Goal: Task Accomplishment & Management: Manage account settings

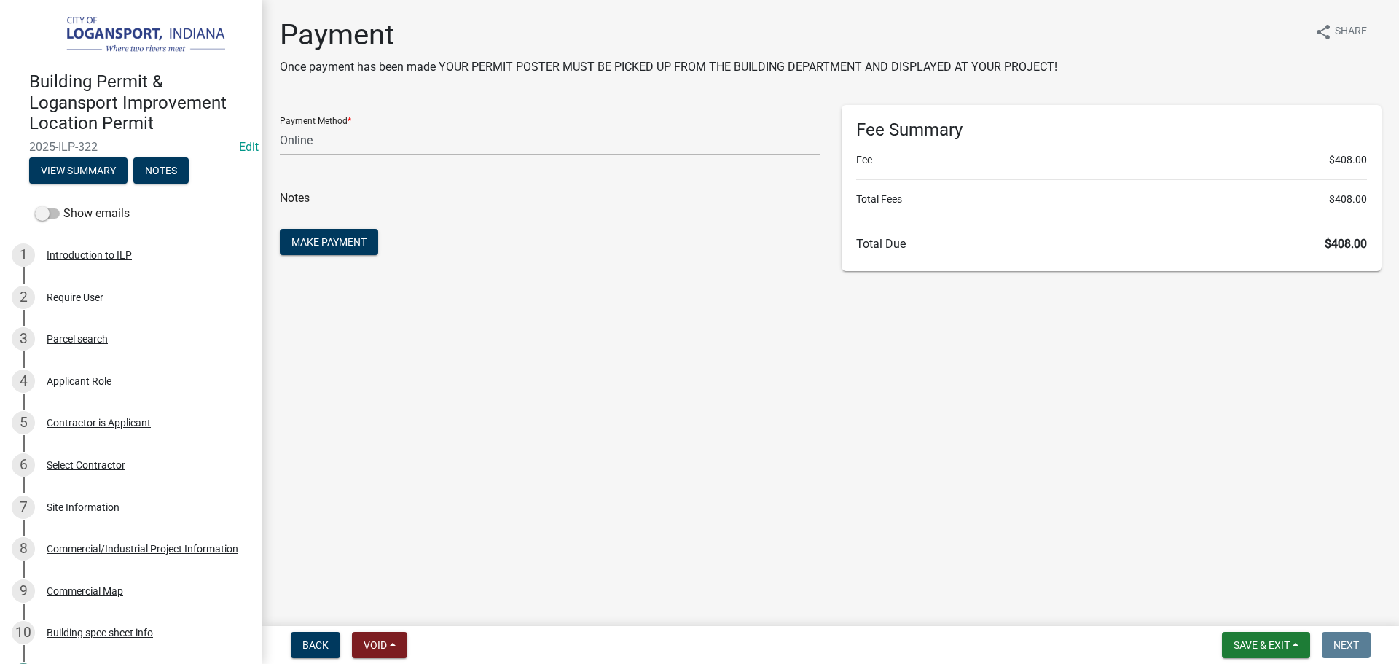
select select "3: 3"
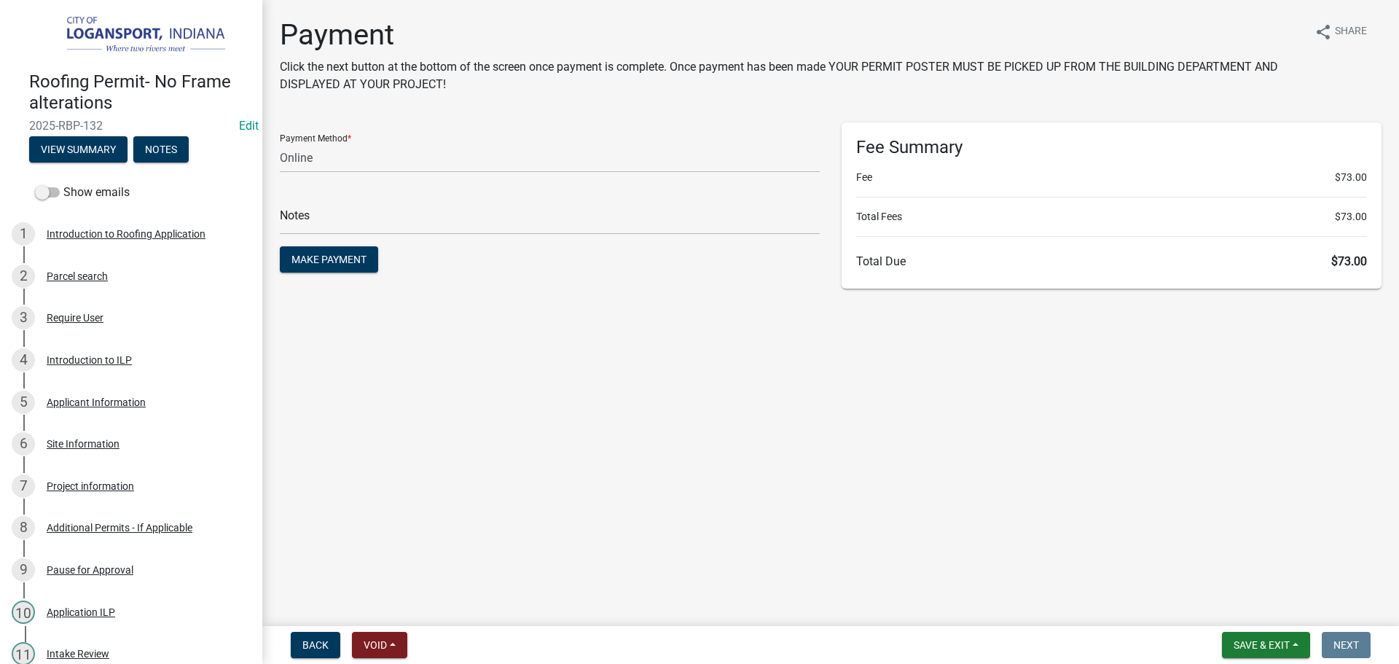
select select "3: 3"
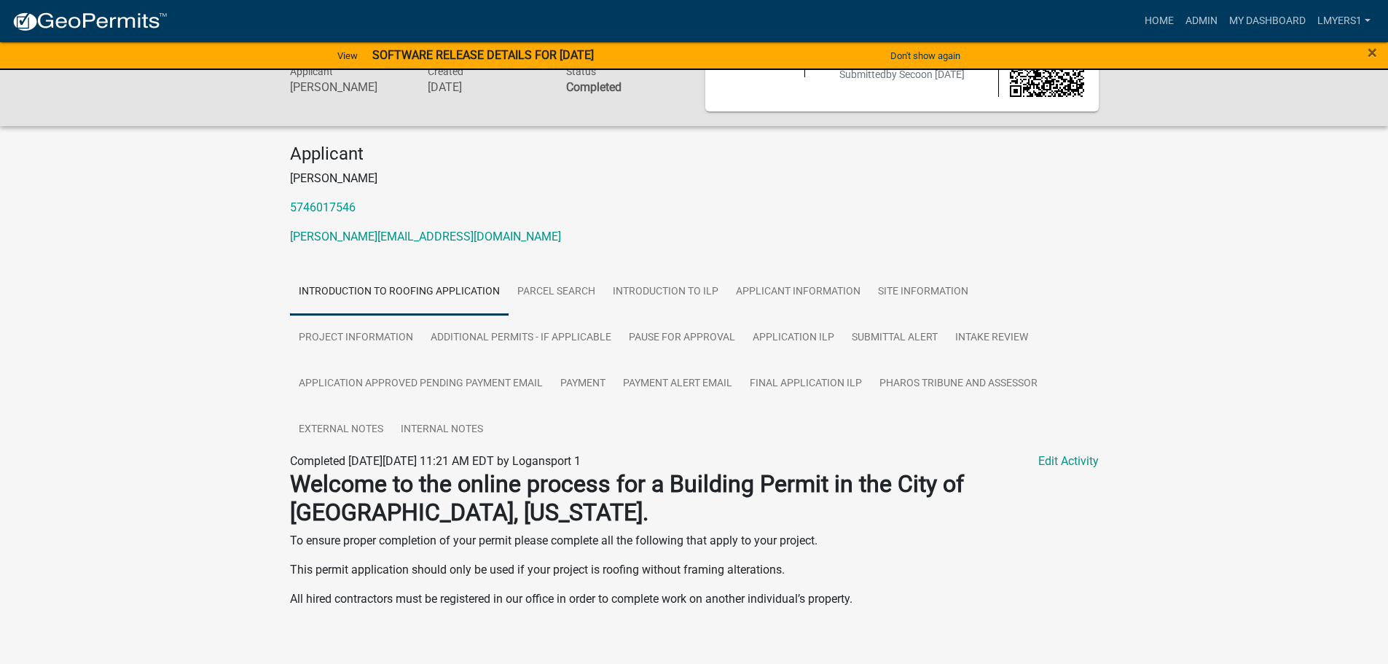
scroll to position [93, 0]
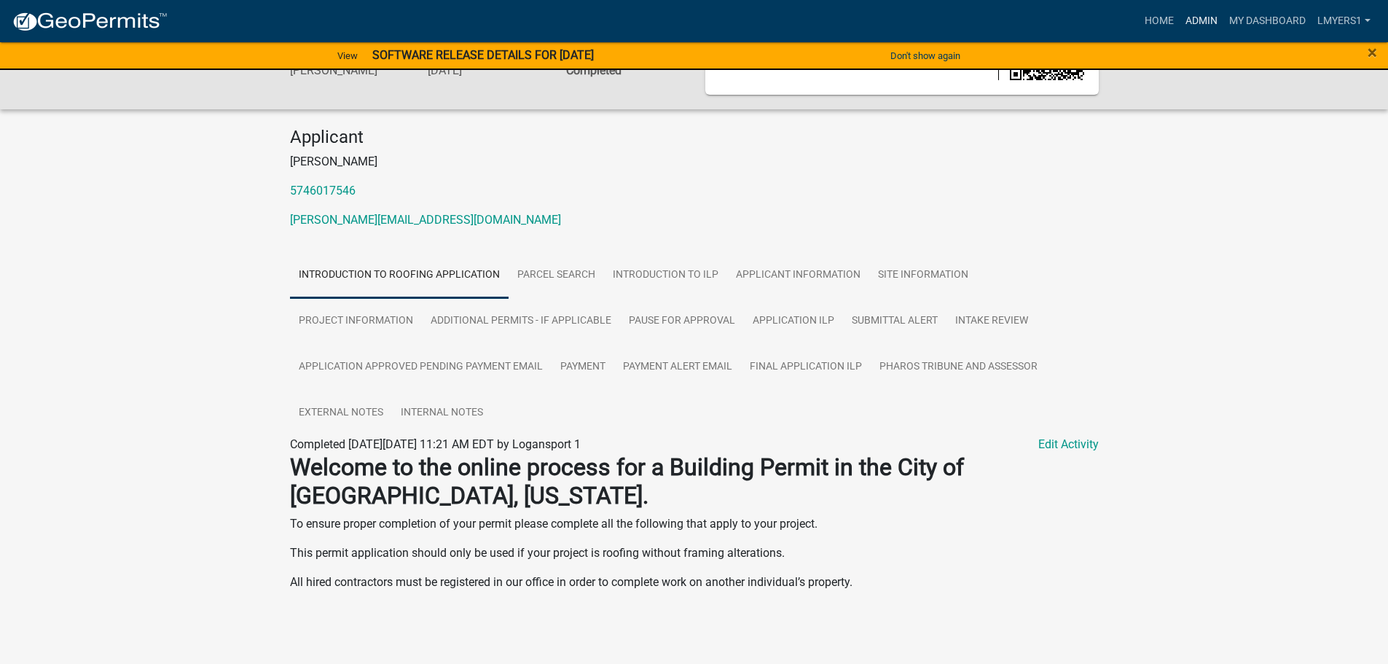
click at [1193, 25] on link "Admin" at bounding box center [1202, 21] width 44 height 28
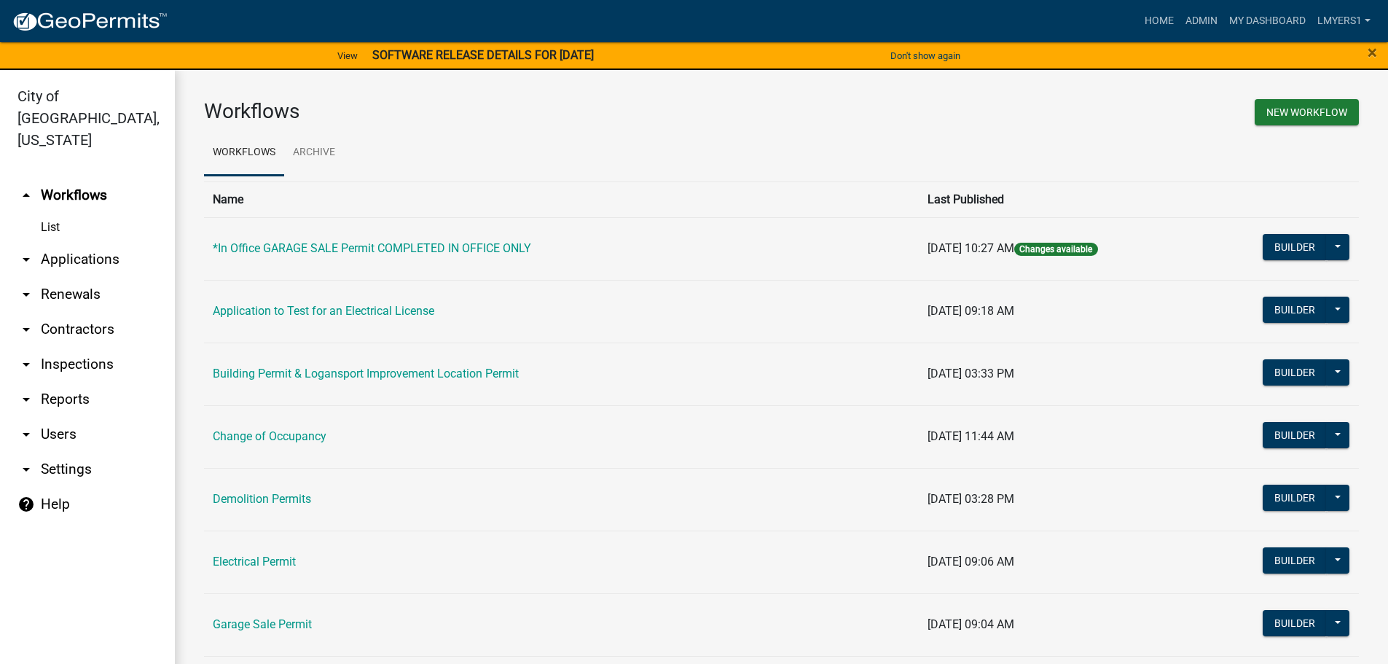
click at [90, 242] on link "arrow_drop_down Applications" at bounding box center [87, 259] width 175 height 35
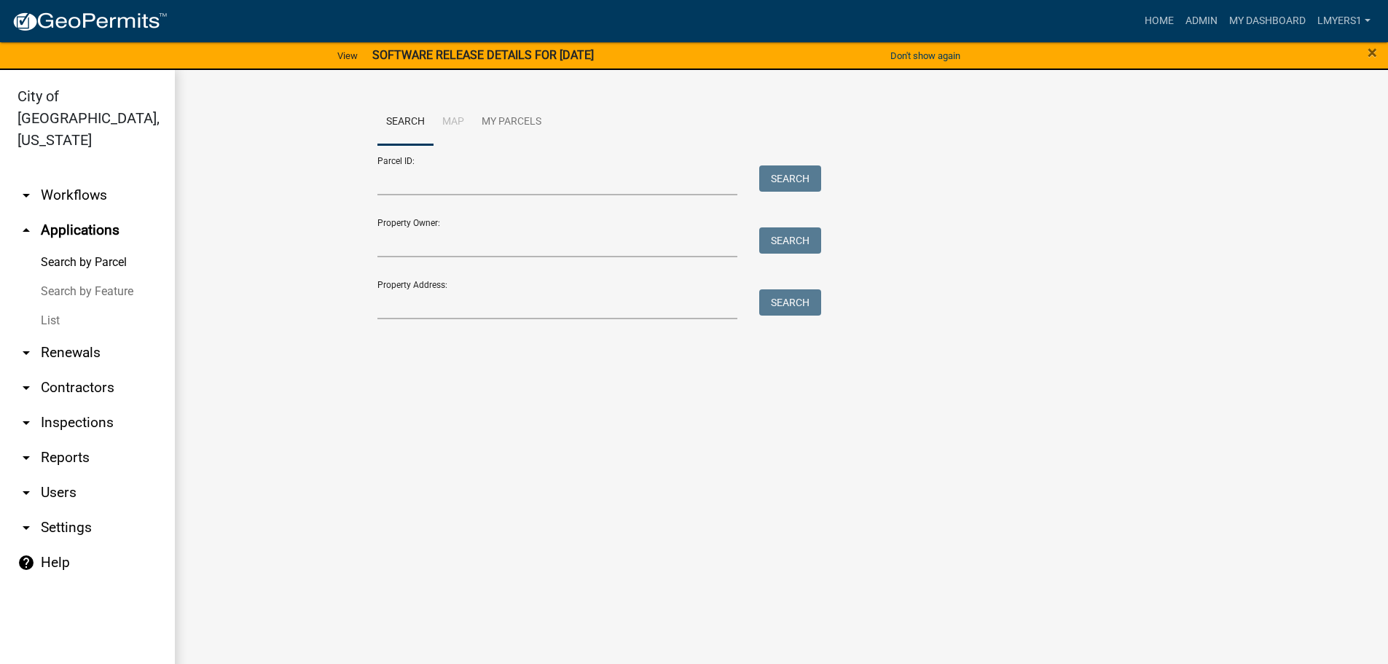
drag, startPoint x: 53, startPoint y: 291, endPoint x: 55, endPoint y: 281, distance: 9.7
click at [52, 306] on link "List" at bounding box center [87, 320] width 175 height 29
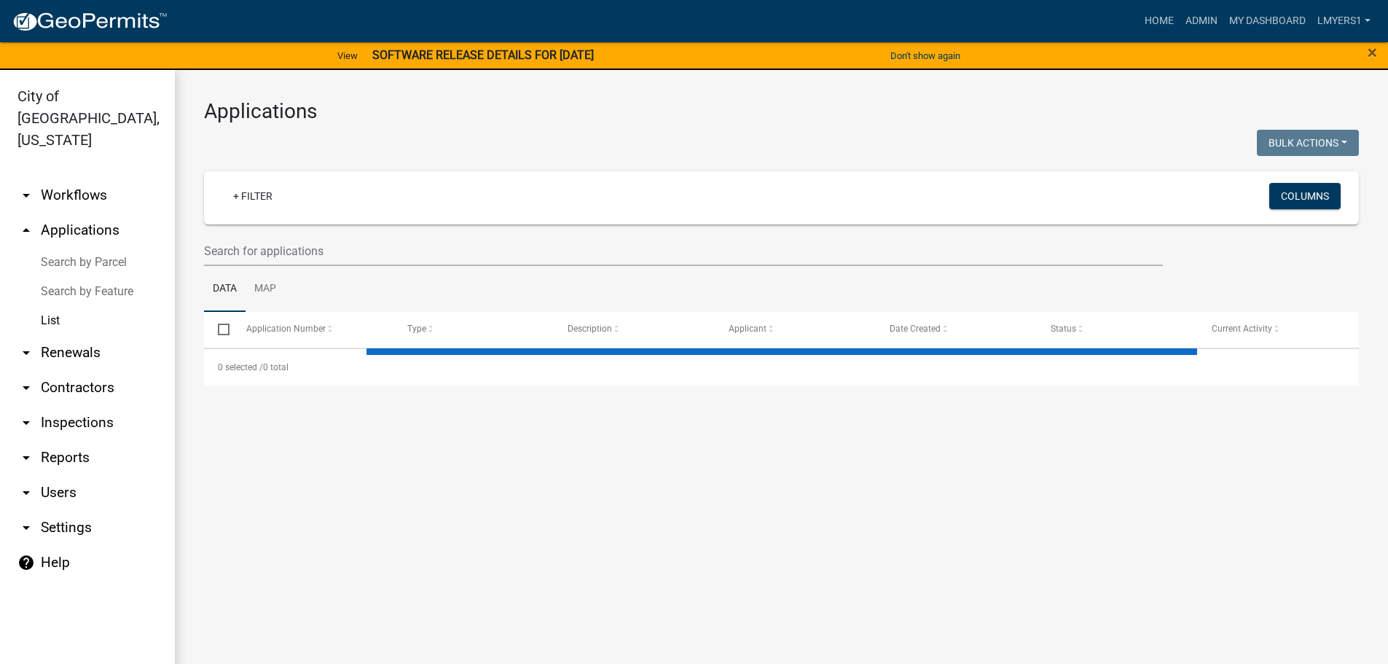
select select "3: 100"
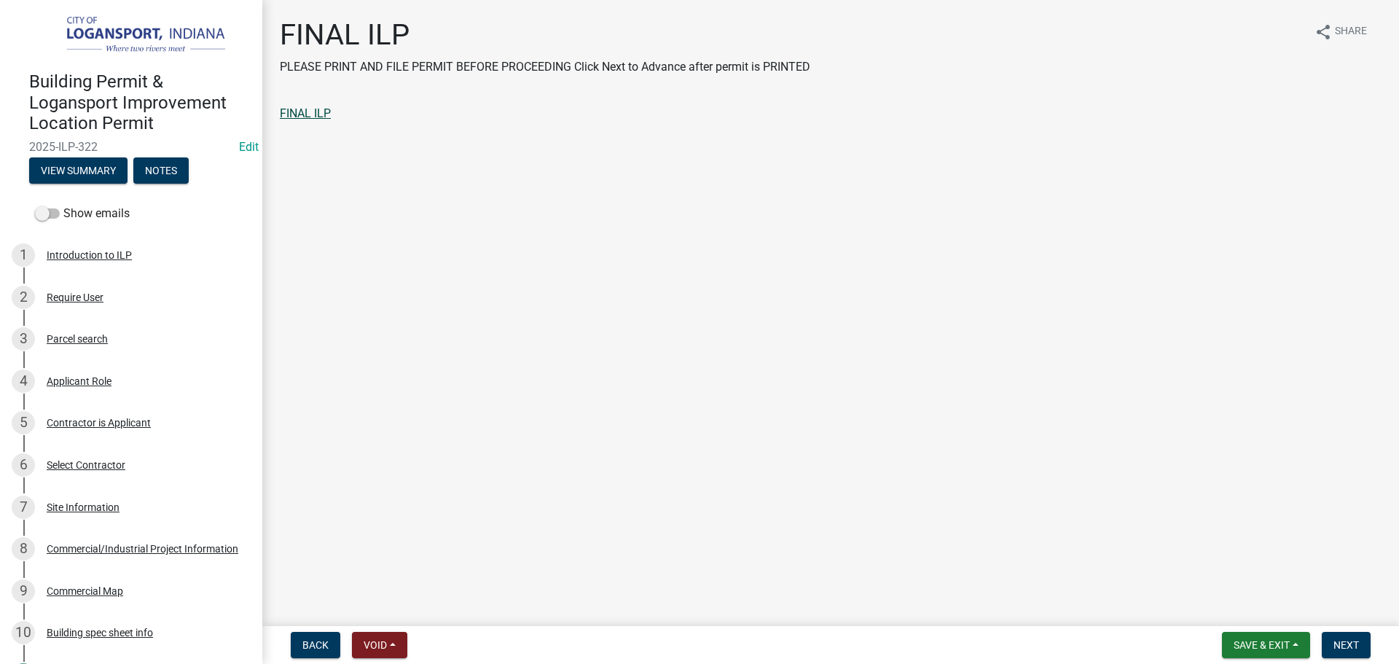
click at [313, 116] on link "FINAL ILP" at bounding box center [305, 113] width 51 height 14
